Goal: Task Accomplishment & Management: Use online tool/utility

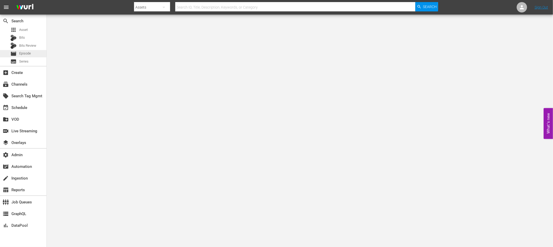
click at [20, 53] on span "Episode" at bounding box center [25, 53] width 12 height 5
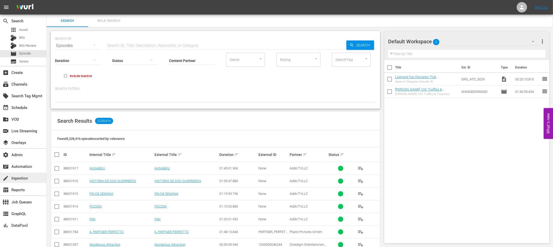
click at [21, 179] on div "create Ingestion" at bounding box center [14, 177] width 29 height 5
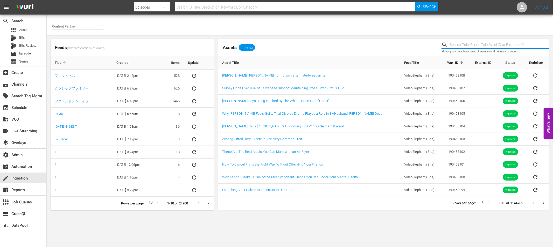
click at [480, 43] on input "text" at bounding box center [499, 45] width 99 height 8
paste input "131388545"
type input "131388545"
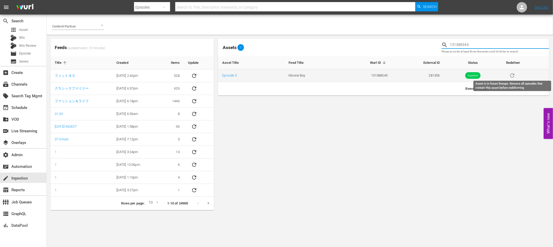
click at [512, 75] on span "sticky table" at bounding box center [512, 75] width 12 height 4
click at [513, 76] on span "sticky table" at bounding box center [512, 75] width 12 height 4
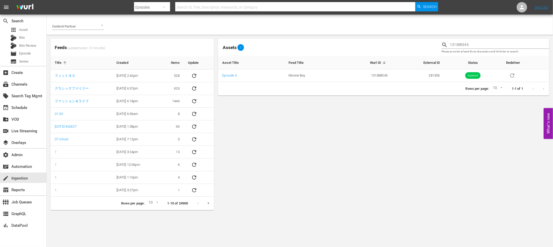
click at [459, 45] on input "131388545" at bounding box center [499, 45] width 99 height 8
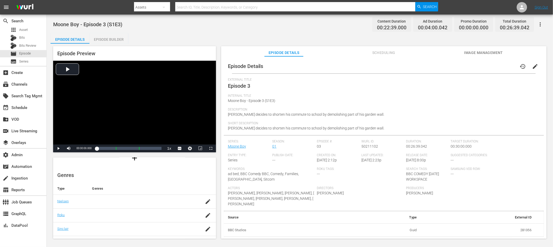
scroll to position [104, 0]
click at [108, 41] on div "Episode Builder" at bounding box center [108, 39] width 39 height 12
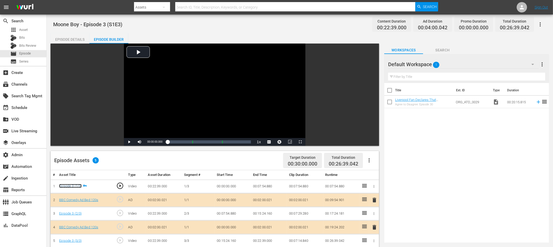
click at [71, 185] on link "Episode 3 (1/3)" at bounding box center [70, 186] width 23 height 4
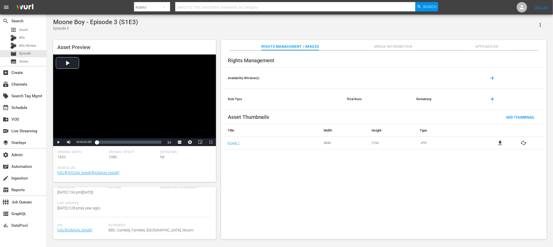
scroll to position [99, 0]
click at [493, 46] on span "Appears On" at bounding box center [486, 46] width 39 height 6
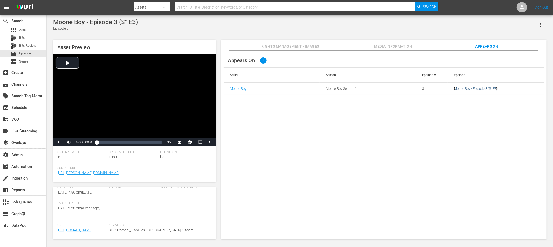
click at [465, 88] on link "Moone Boy - Episode 3 (S1E3)" at bounding box center [476, 89] width 44 height 4
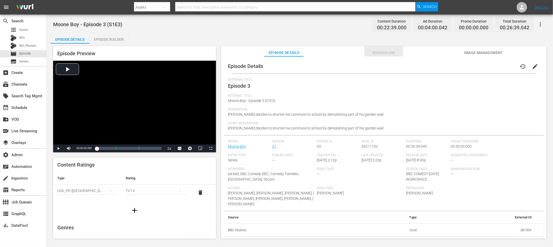
click at [384, 53] on span "Scheduling" at bounding box center [383, 53] width 39 height 6
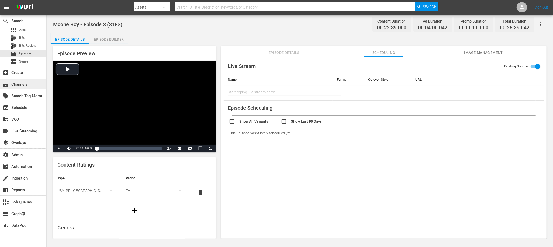
click at [17, 83] on div "subscriptions Channels" at bounding box center [14, 83] width 29 height 5
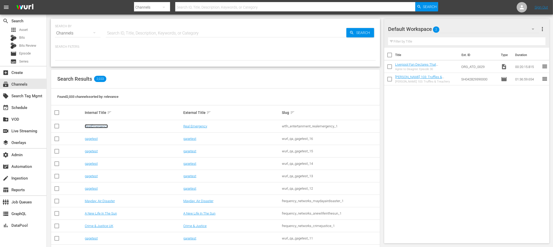
click at [97, 126] on link "RealEmergency" at bounding box center [96, 126] width 23 height 4
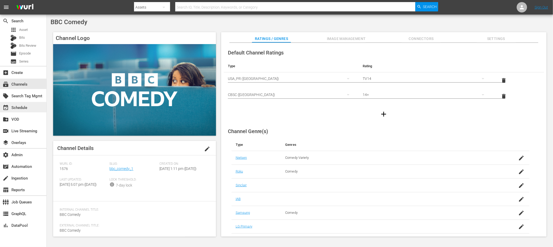
click at [25, 108] on div "event_available Schedule" at bounding box center [14, 106] width 29 height 5
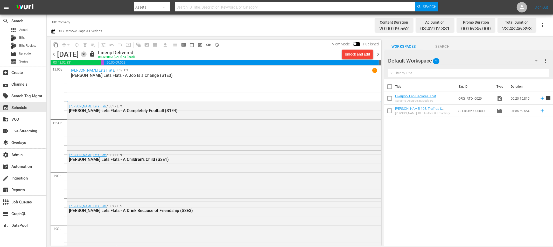
click at [87, 56] on icon "button" at bounding box center [84, 54] width 6 height 6
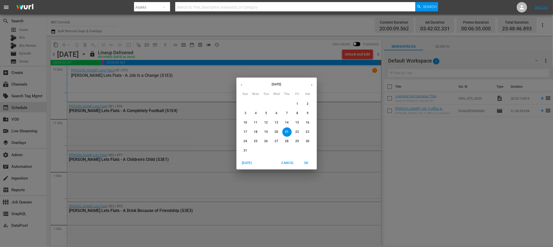
click at [297, 140] on p "29" at bounding box center [297, 141] width 4 height 4
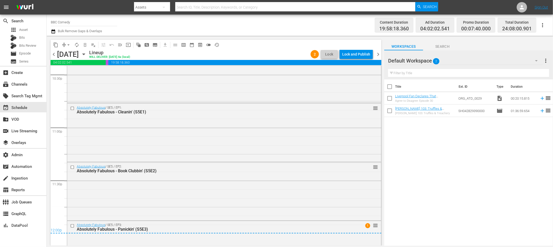
scroll to position [2404, 0]
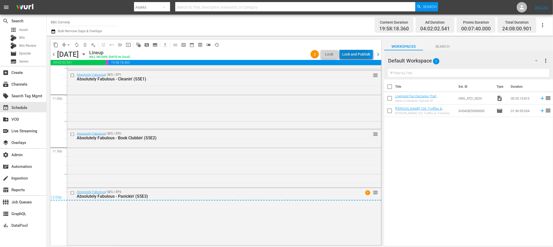
click at [351, 55] on div "Lock and Publish" at bounding box center [356, 54] width 28 height 9
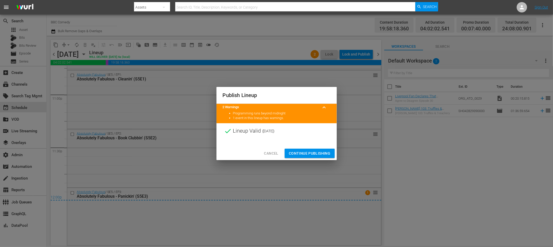
click at [305, 156] on span "Continue Publishing" at bounding box center [310, 153] width 42 height 6
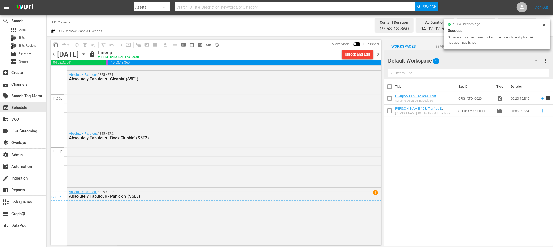
click at [377, 55] on span "chevron_right" at bounding box center [378, 54] width 6 height 6
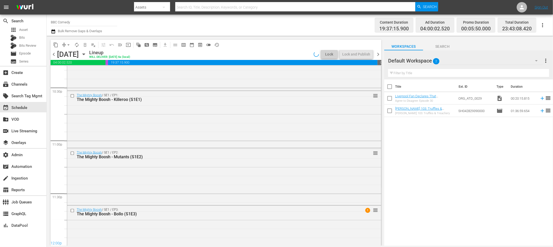
scroll to position [2374, 0]
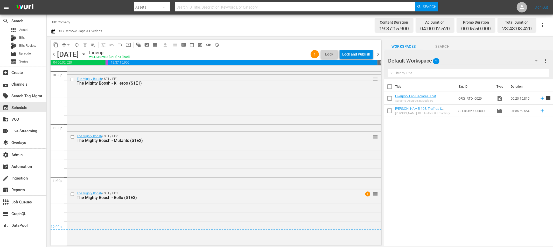
click at [363, 54] on div "Lock and Publish" at bounding box center [356, 54] width 28 height 9
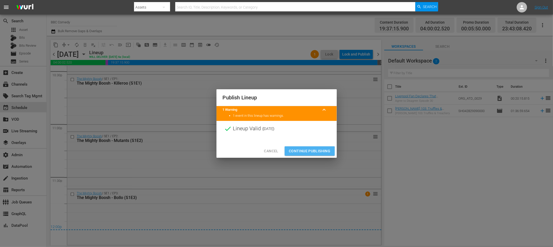
click at [304, 154] on button "Continue Publishing" at bounding box center [310, 151] width 50 height 10
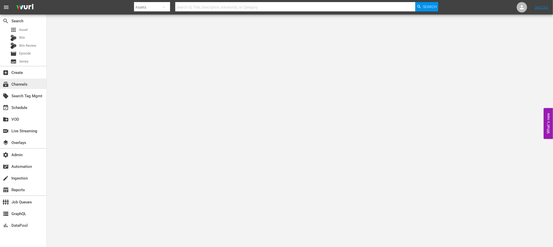
click at [20, 84] on div "subscriptions Channels" at bounding box center [14, 83] width 29 height 5
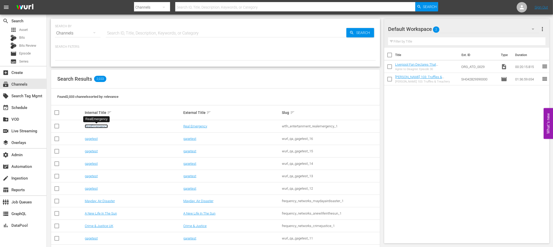
click at [102, 125] on link "RealEmergency" at bounding box center [96, 126] width 23 height 4
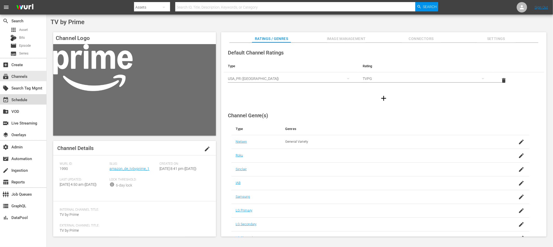
click at [21, 99] on div "event_available Schedule" at bounding box center [14, 98] width 29 height 5
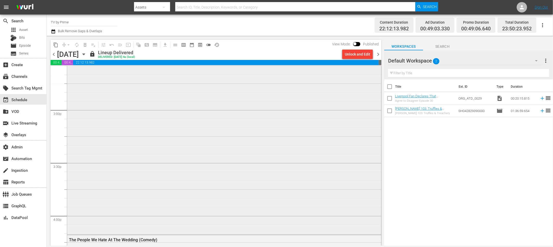
scroll to position [1541, 0]
click at [160, 127] on div "The Burial (Comedy)" at bounding box center [224, 122] width 314 height 228
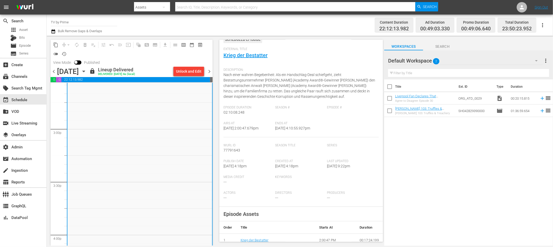
scroll to position [0, 0]
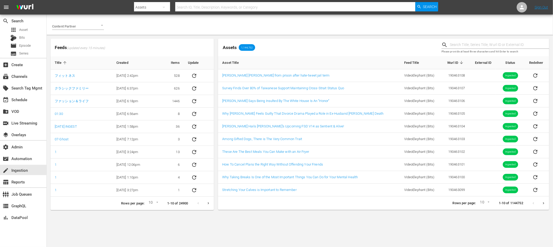
click at [473, 44] on input "text" at bounding box center [499, 45] width 99 height 8
paste input "131388545"
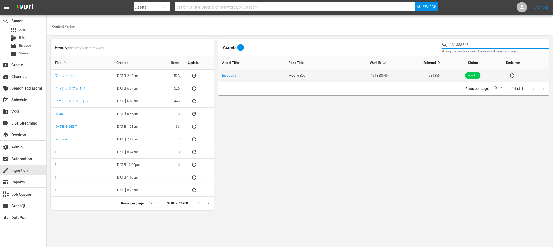
click at [513, 76] on icon "sticky table" at bounding box center [512, 75] width 6 height 6
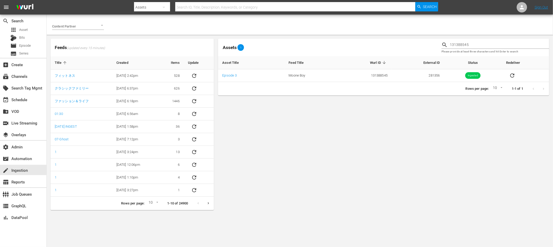
click at [464, 44] on input "131388545" at bounding box center [499, 45] width 99 height 8
paste input "8788485"
type input "187884855"
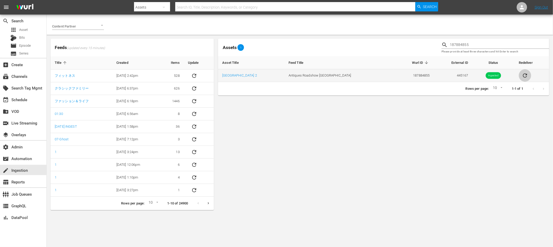
click at [522, 75] on icon "sticky table" at bounding box center [525, 75] width 6 height 6
click at [522, 76] on icon "sticky table" at bounding box center [525, 75] width 6 height 6
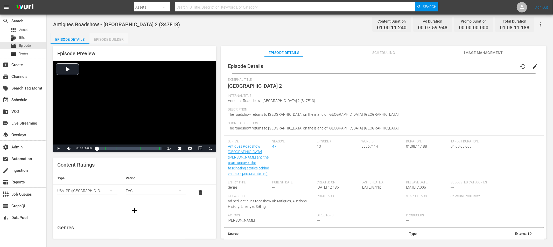
click at [110, 40] on div "Episode Builder" at bounding box center [108, 39] width 39 height 12
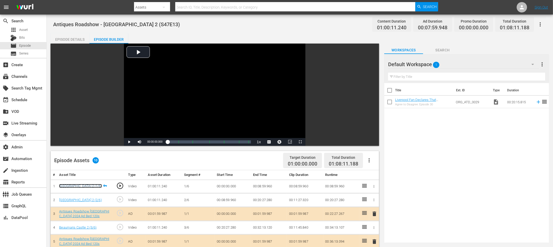
click at [83, 185] on link "Beaumaris Castle 2 (1/6)" at bounding box center [80, 186] width 43 height 4
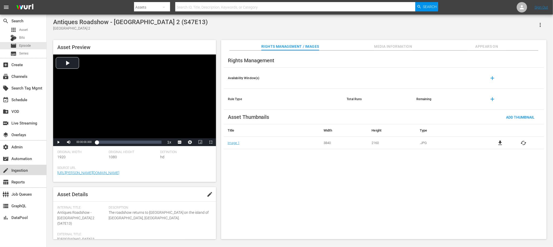
click at [25, 171] on div "create Ingestion" at bounding box center [14, 169] width 29 height 5
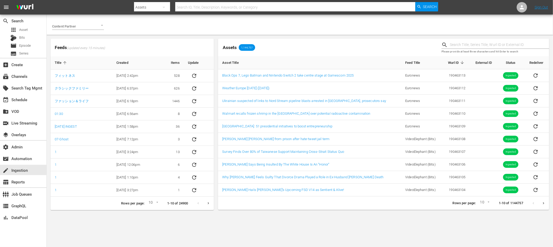
click at [464, 45] on input "text" at bounding box center [499, 45] width 99 height 8
paste input "131388545"
type input "131388545"
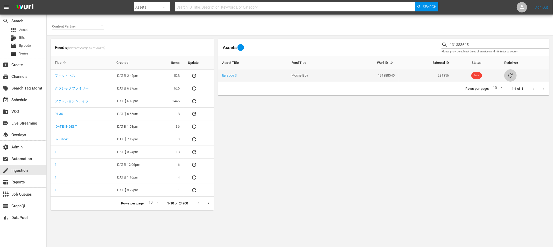
click at [513, 76] on icon "sticky table" at bounding box center [510, 75] width 6 height 6
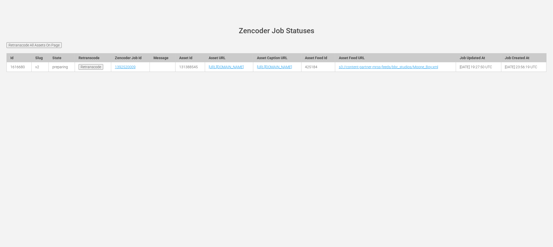
click at [48, 46] on input "Retranscode All Assets On Page" at bounding box center [33, 45] width 55 height 6
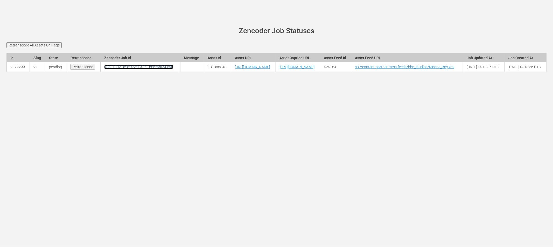
click at [123, 69] on link "45d31302-3e8c-45e0-9771-b8e2ab590c9e" at bounding box center [138, 67] width 69 height 4
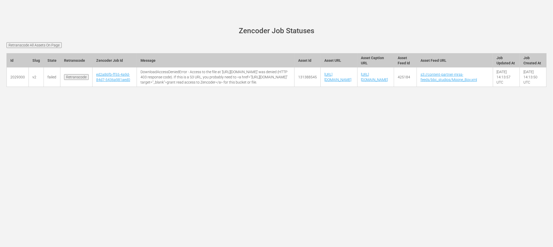
click at [323, 87] on td "[URL][DOMAIN_NAME]" at bounding box center [338, 76] width 37 height 19
drag, startPoint x: 328, startPoint y: 97, endPoint x: 307, endPoint y: 99, distance: 21.3
click at [320, 87] on td "[URL][DOMAIN_NAME]" at bounding box center [338, 76] width 37 height 19
copy link "281356.mp4"
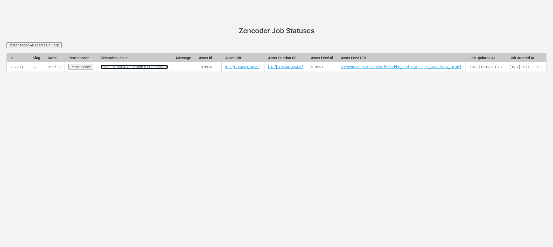
click at [110, 69] on link "f29d0fa4-9984-47f3-ab8b-8117aec9e52c" at bounding box center [134, 67] width 67 height 4
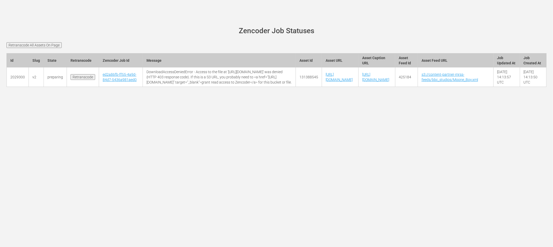
click at [36, 45] on input "Retranscode All Assets On Page" at bounding box center [33, 45] width 55 height 6
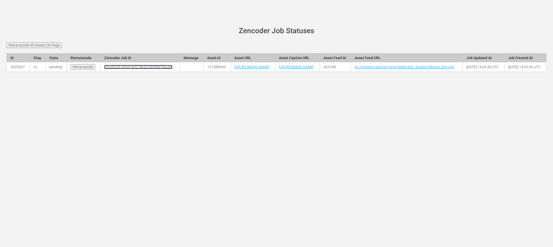
click at [110, 69] on link "02cd5026-9044-4cf2-9b50-b8f99d7dacb6" at bounding box center [138, 67] width 68 height 4
click at [279, 111] on div "[PERSON_NAME][DOMAIN_NAME] site status Zencoder Job Statuses Retranscode All As…" at bounding box center [276, 123] width 553 height 247
drag, startPoint x: 276, startPoint y: 79, endPoint x: 253, endPoint y: 80, distance: 23.1
click at [253, 72] on td "[URL][DOMAIN_NAME]" at bounding box center [253, 67] width 45 height 10
copy link "281356.mp4"
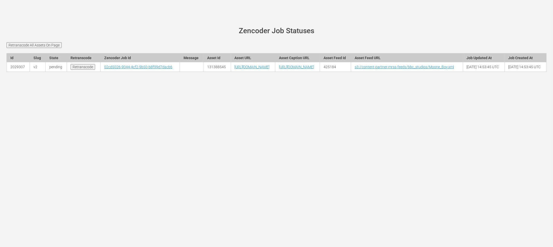
drag, startPoint x: 259, startPoint y: 100, endPoint x: 267, endPoint y: 94, distance: 10.7
click at [259, 90] on main "[PERSON_NAME][DOMAIN_NAME] site status Zencoder Job Statuses Retranscode All As…" at bounding box center [276, 52] width 553 height 75
drag, startPoint x: 276, startPoint y: 80, endPoint x: 253, endPoint y: 80, distance: 22.8
click at [253, 72] on td "[URL][DOMAIN_NAME]" at bounding box center [253, 67] width 45 height 10
copy link "281356.mp4"
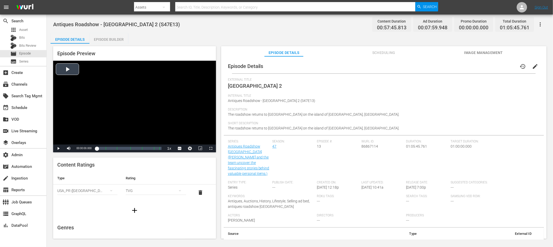
click at [69, 69] on div "Video Player" at bounding box center [134, 103] width 163 height 84
click at [211, 148] on span "Video Player" at bounding box center [211, 148] width 0 height 0
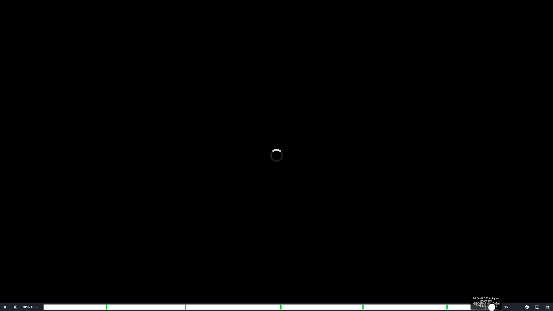
drag, startPoint x: 44, startPoint y: 308, endPoint x: 492, endPoint y: 309, distance: 447.4
click at [491, 247] on div "00:01:01.531" at bounding box center [268, 307] width 448 height 5
drag, startPoint x: 491, startPoint y: 307, endPoint x: 481, endPoint y: 307, distance: 9.9
click at [481, 247] on div "00:00:52.538" at bounding box center [262, 307] width 437 height 5
click at [482, 247] on div "00:57:14.321" at bounding box center [263, 307] width 439 height 5
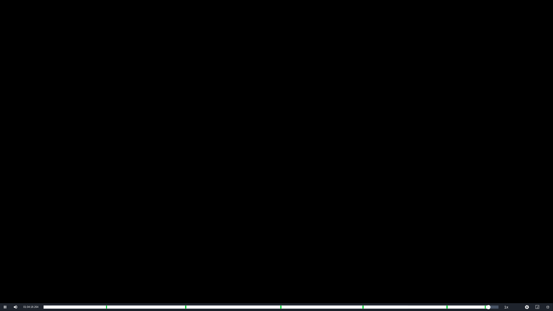
click at [266, 224] on div "Video Player" at bounding box center [276, 151] width 553 height 303
